Goal: Navigation & Orientation: Find specific page/section

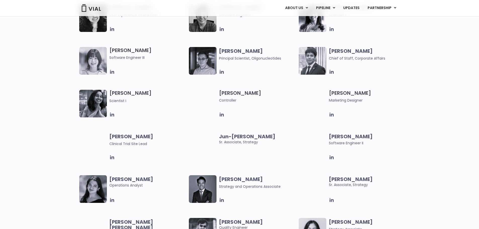
scroll to position [864, 0]
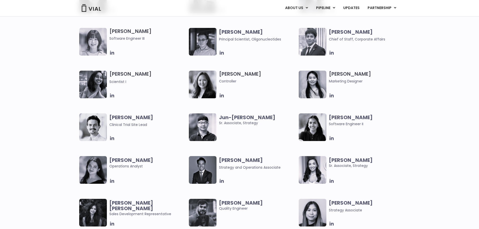
click at [200, 128] on img at bounding box center [203, 127] width 28 height 28
click at [249, 124] on span "Jun-[PERSON_NAME]. Associate, Strategy" at bounding box center [257, 120] width 77 height 11
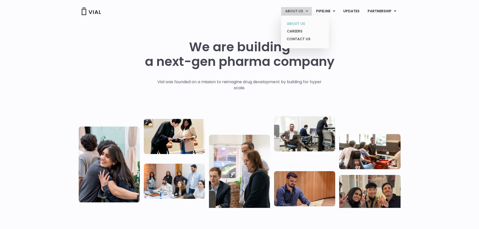
click at [296, 22] on link "ABOUT US" at bounding box center [305, 24] width 44 height 8
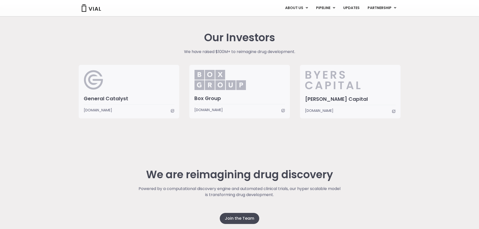
scroll to position [1112, 0]
